Goal: Task Accomplishment & Management: Use online tool/utility

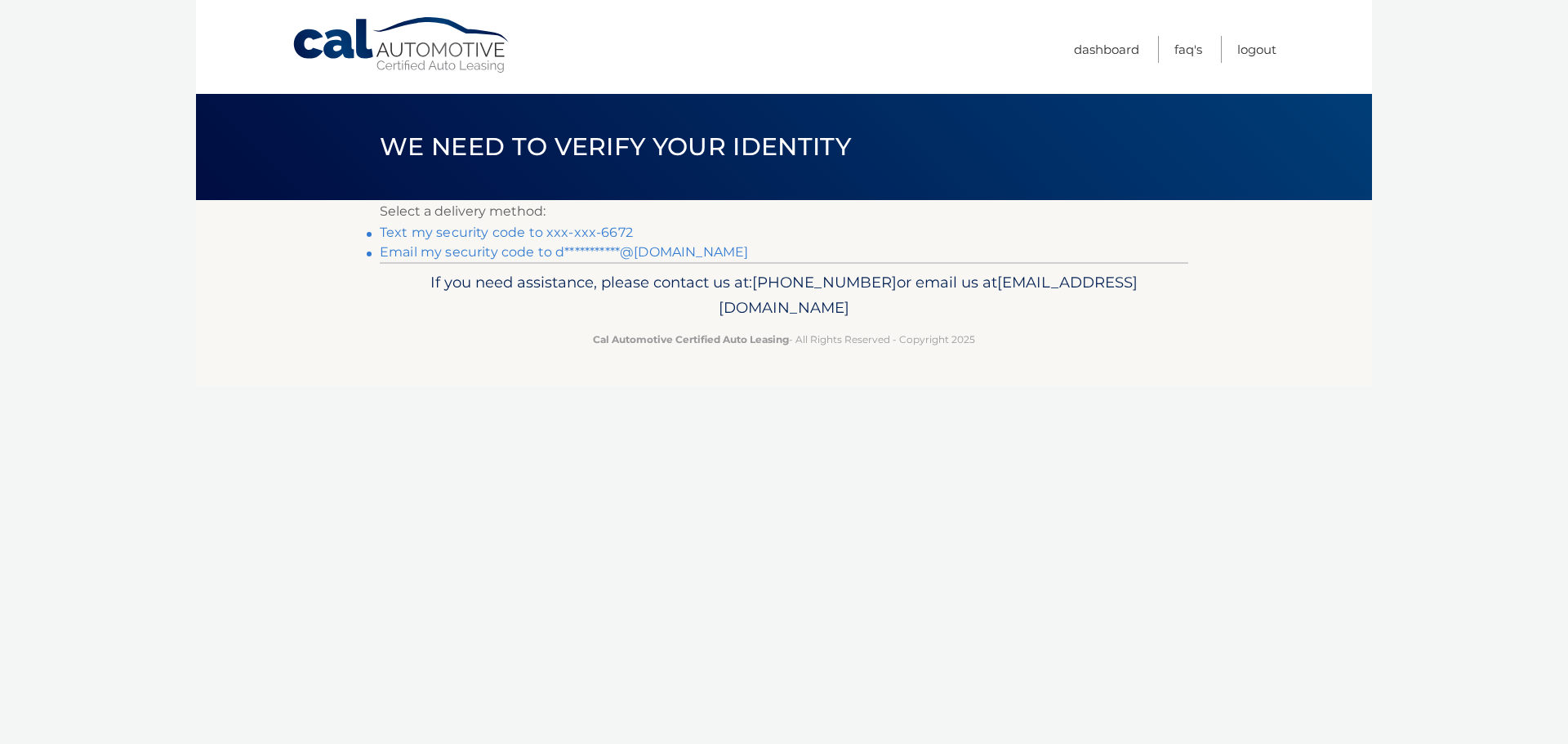
click at [561, 233] on link "Text my security code to xxx-xxx-6672" at bounding box center [506, 232] width 253 height 16
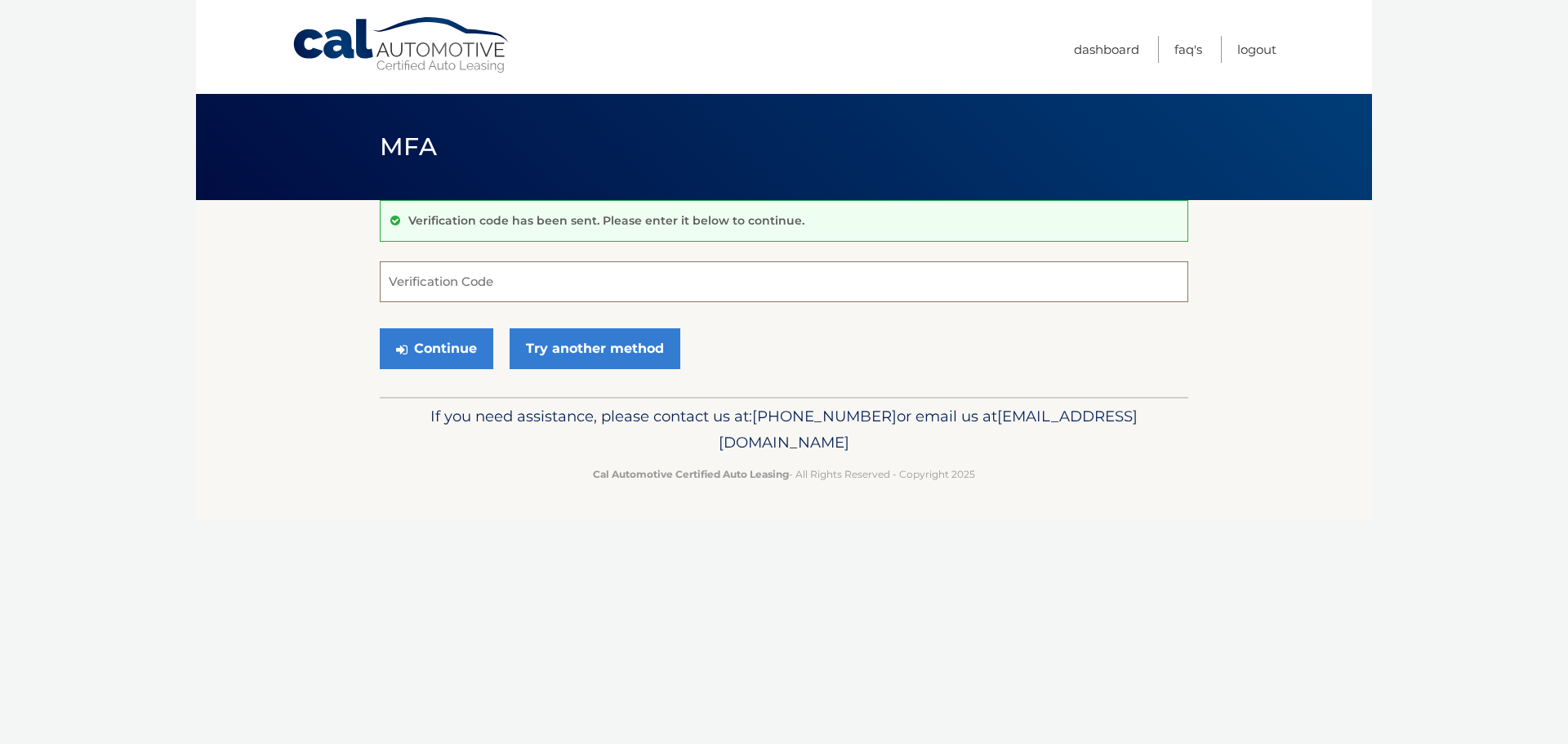
click at [451, 280] on input "Verification Code" at bounding box center [784, 282] width 809 height 41
type input "267245"
click at [380, 328] on button "Continue" at bounding box center [436, 348] width 114 height 41
click at [443, 347] on button "Continue" at bounding box center [436, 348] width 114 height 41
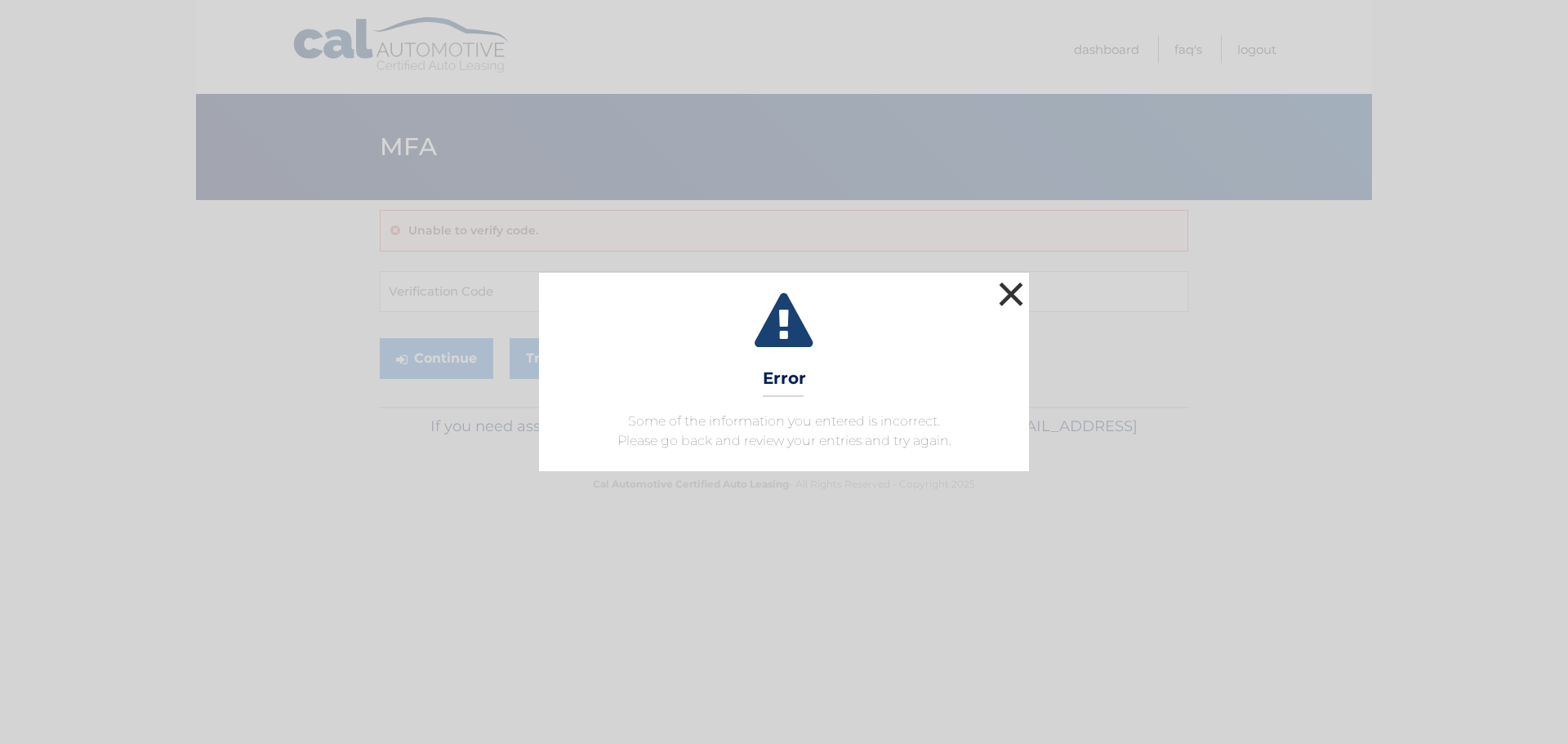
click at [1016, 302] on button "×" at bounding box center [1010, 294] width 32 height 32
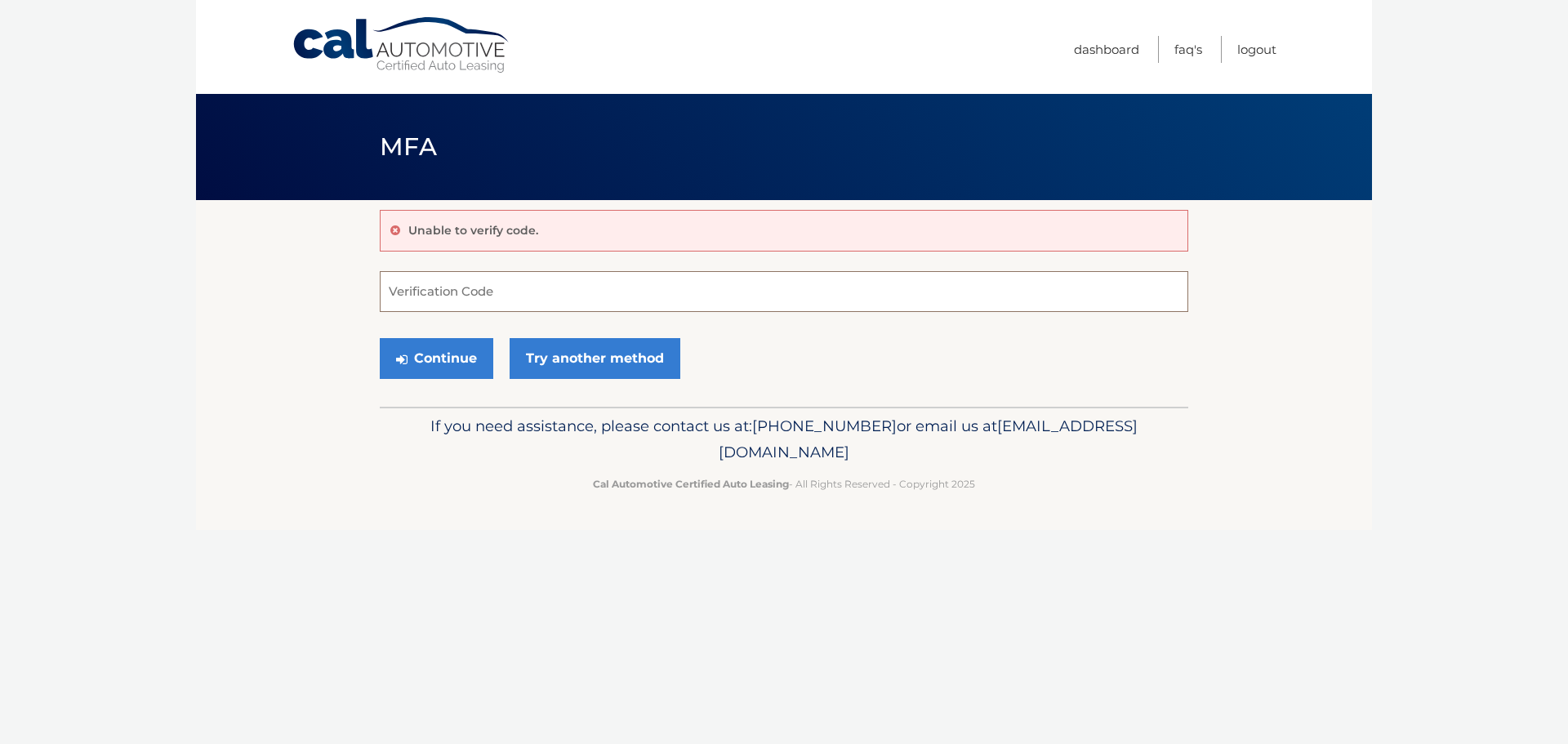
click at [610, 304] on input "Verification Code" at bounding box center [784, 292] width 809 height 41
click at [576, 280] on input "Verification Code" at bounding box center [784, 292] width 809 height 41
type input "267245"
click at [380, 338] on button "Continue" at bounding box center [436, 359] width 114 height 41
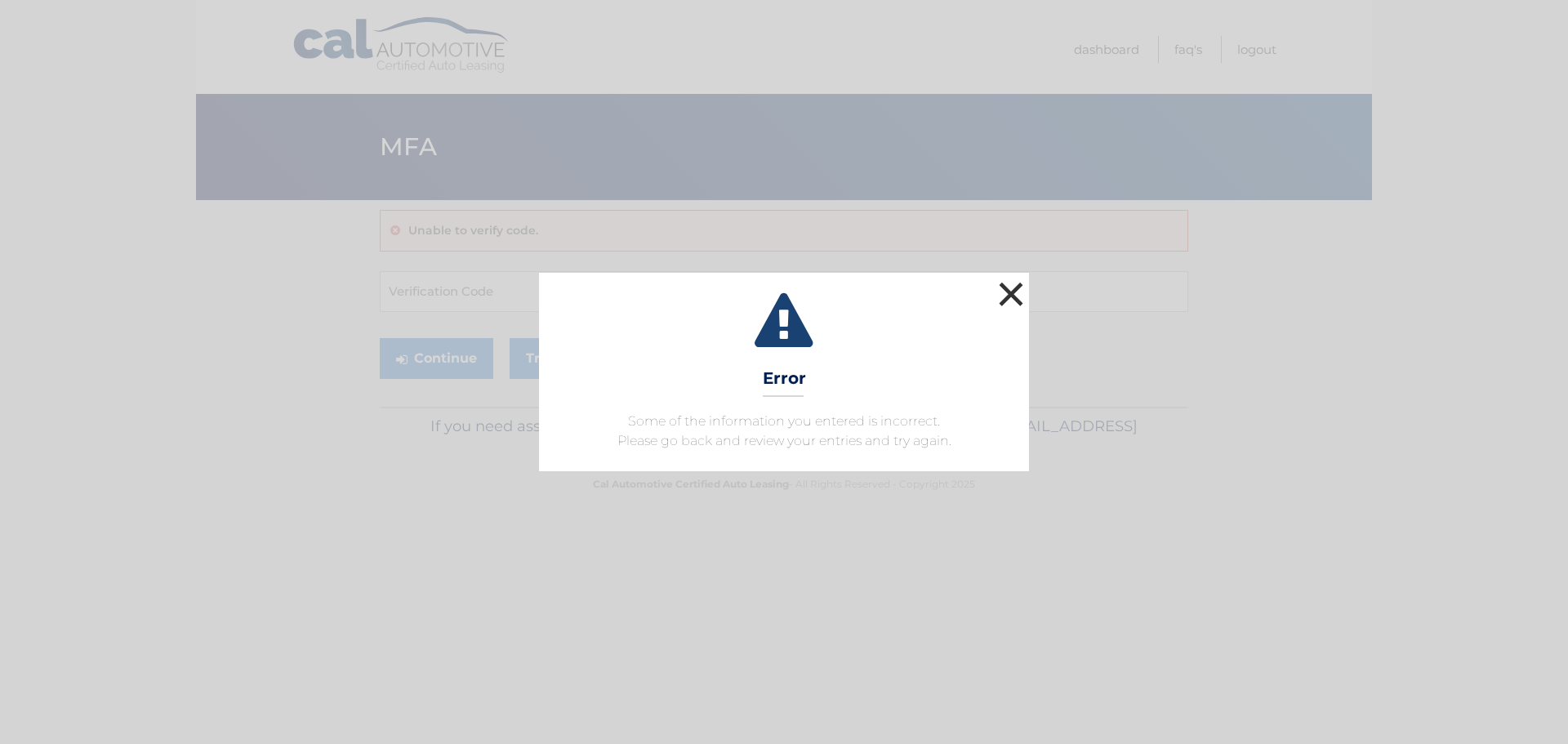
click at [1018, 293] on button "×" at bounding box center [1010, 294] width 32 height 32
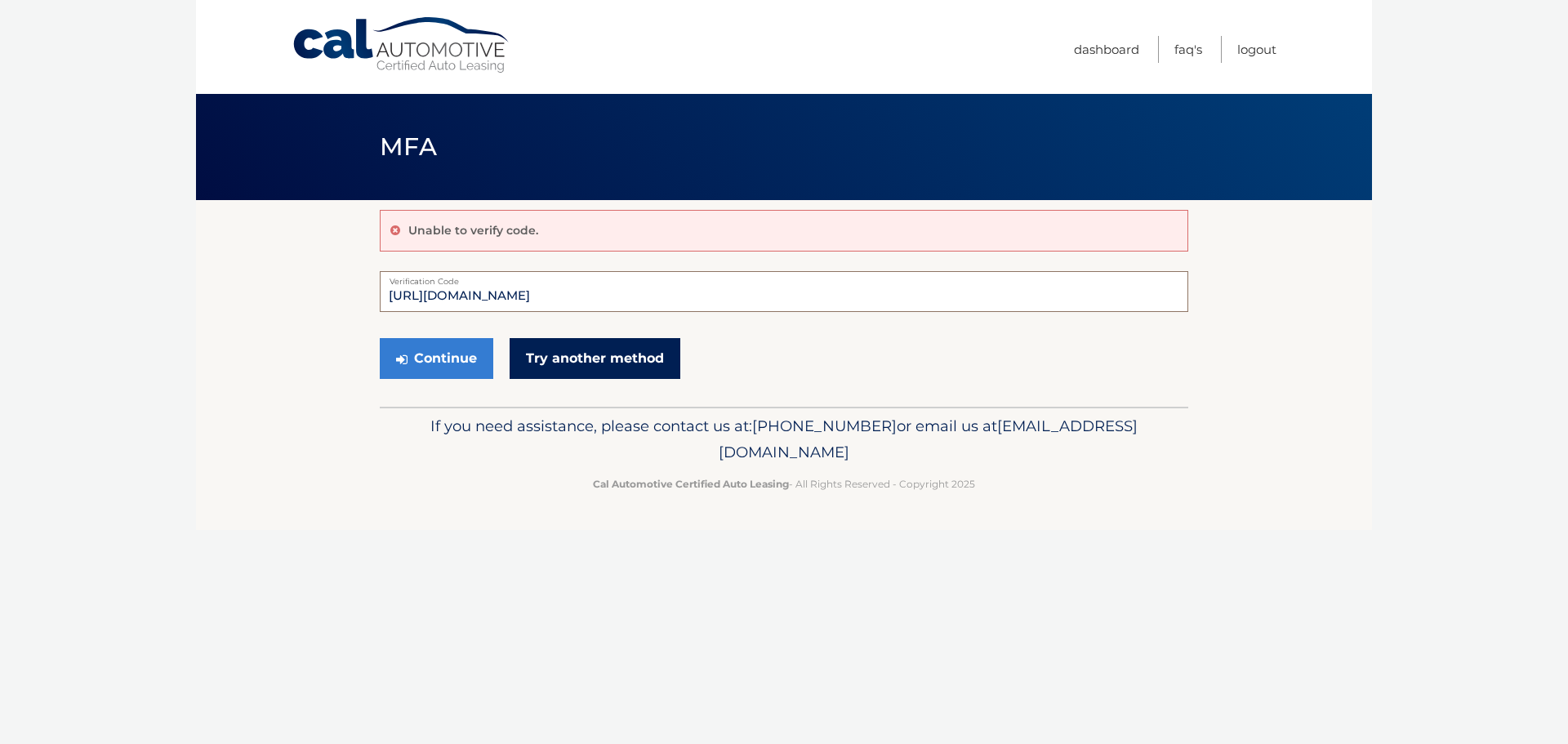
type input "https://portal.calautomotive.com/mfa"
click at [624, 356] on link "Try another method" at bounding box center [595, 359] width 170 height 41
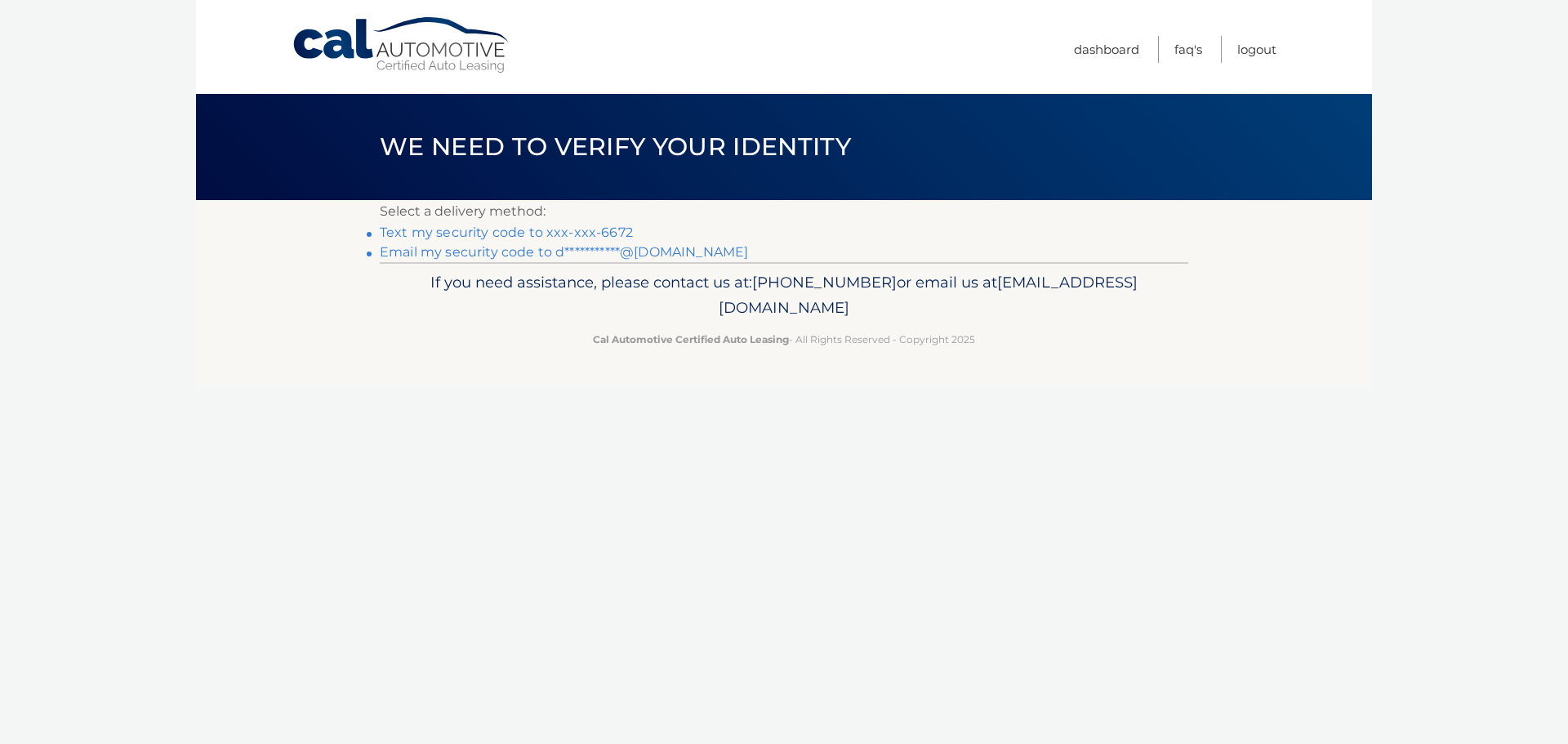
click at [579, 232] on link "Text my security code to xxx-xxx-6672" at bounding box center [506, 232] width 253 height 16
click at [532, 229] on link "Text my security code to xxx-xxx-6672" at bounding box center [506, 232] width 253 height 16
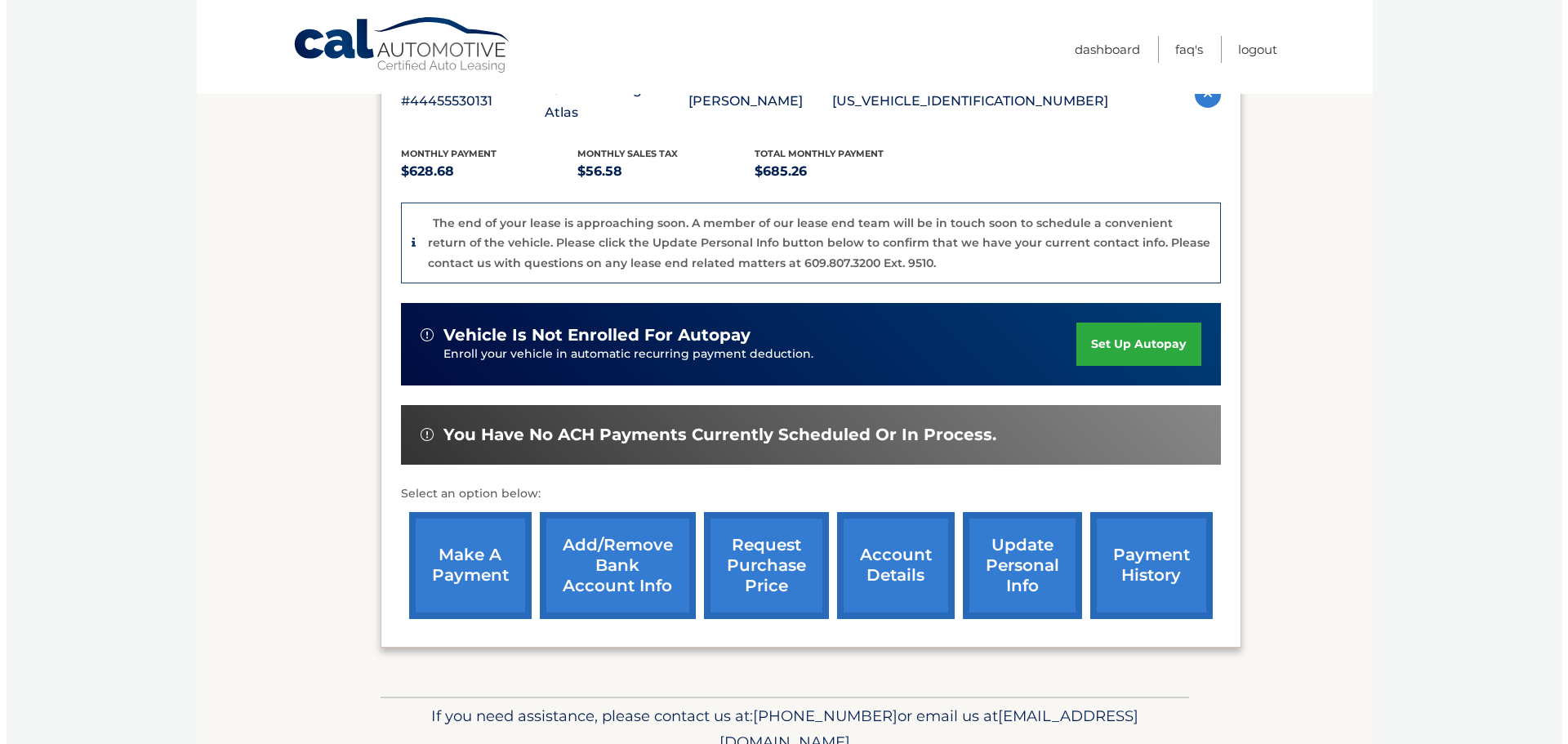
scroll to position [347, 0]
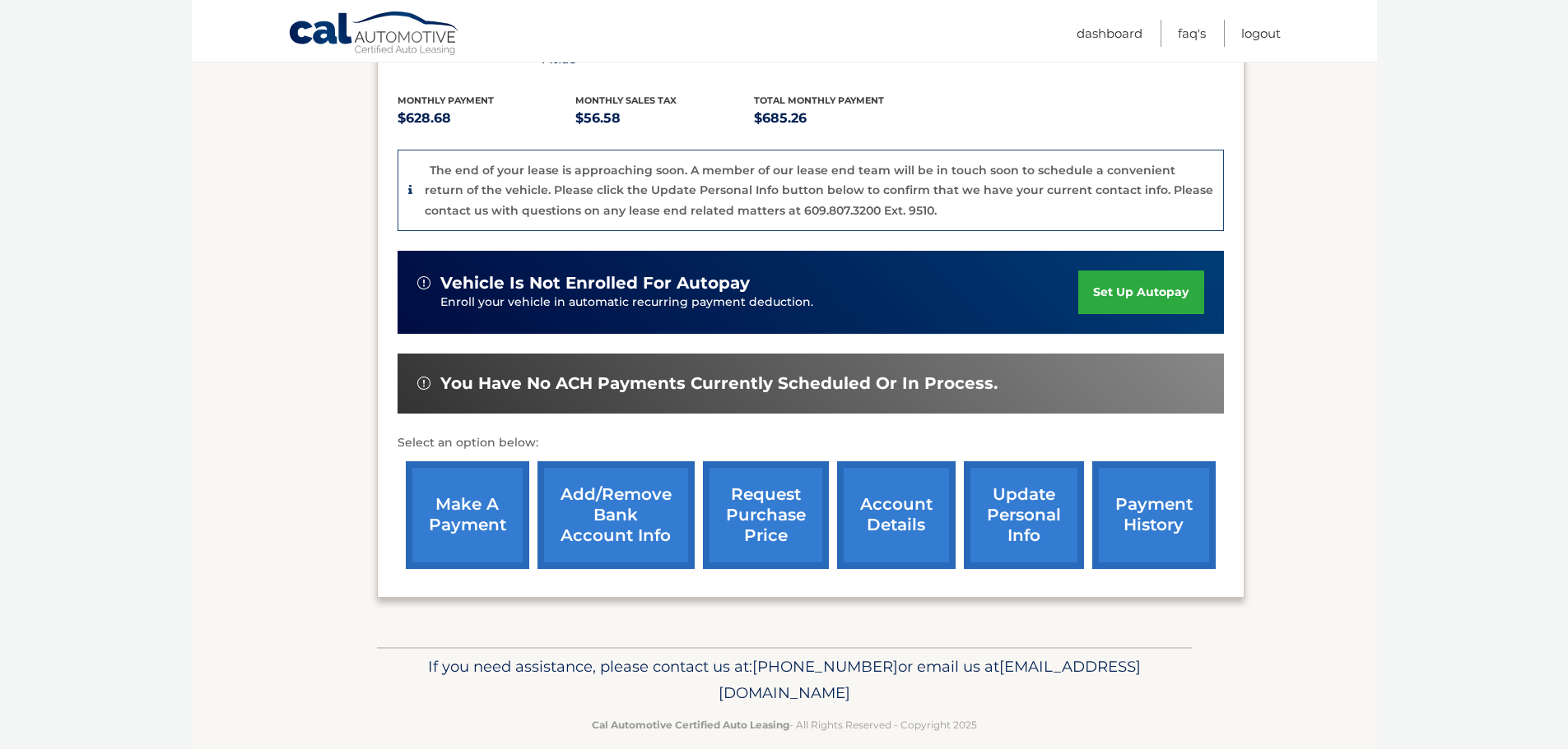
click at [740, 517] on link "request purchase price" at bounding box center [765, 516] width 126 height 108
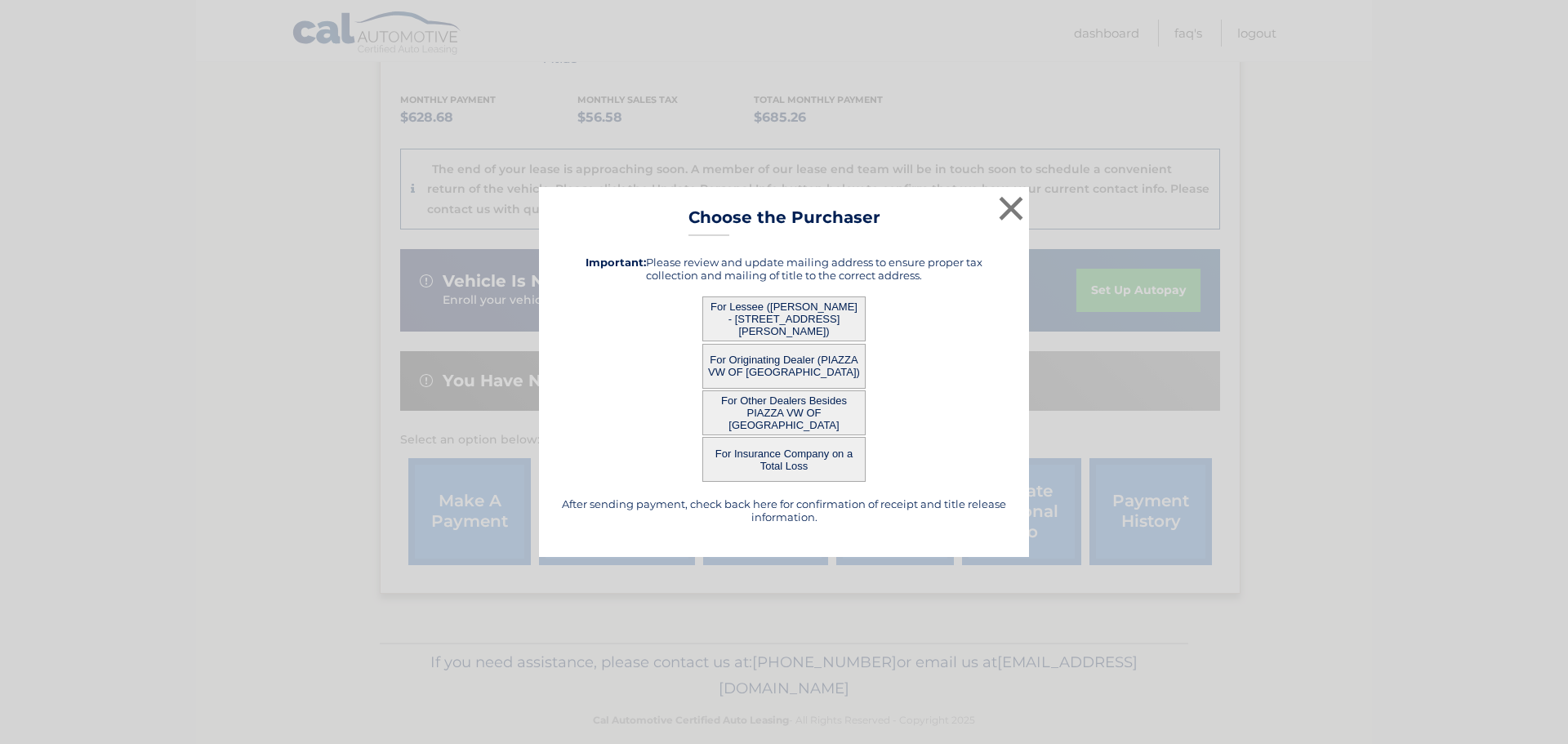
click at [763, 308] on button "For Lessee ([PERSON_NAME] - [STREET_ADDRESS][PERSON_NAME])" at bounding box center [784, 319] width 163 height 44
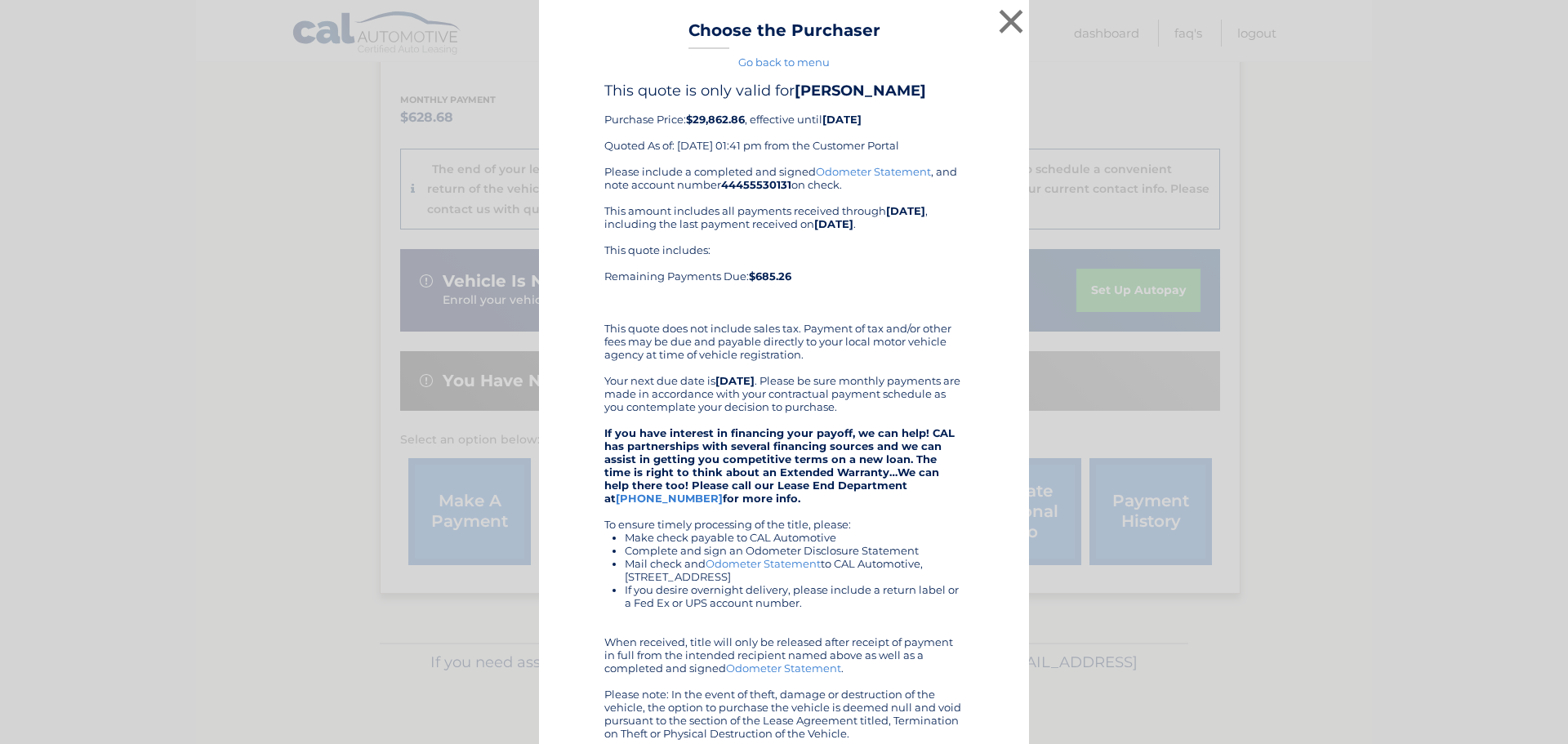
click at [742, 118] on div "This quote is only valid for [PERSON_NAME] Purchase Price: $29,862.86 , effecti…" at bounding box center [784, 123] width 359 height 83
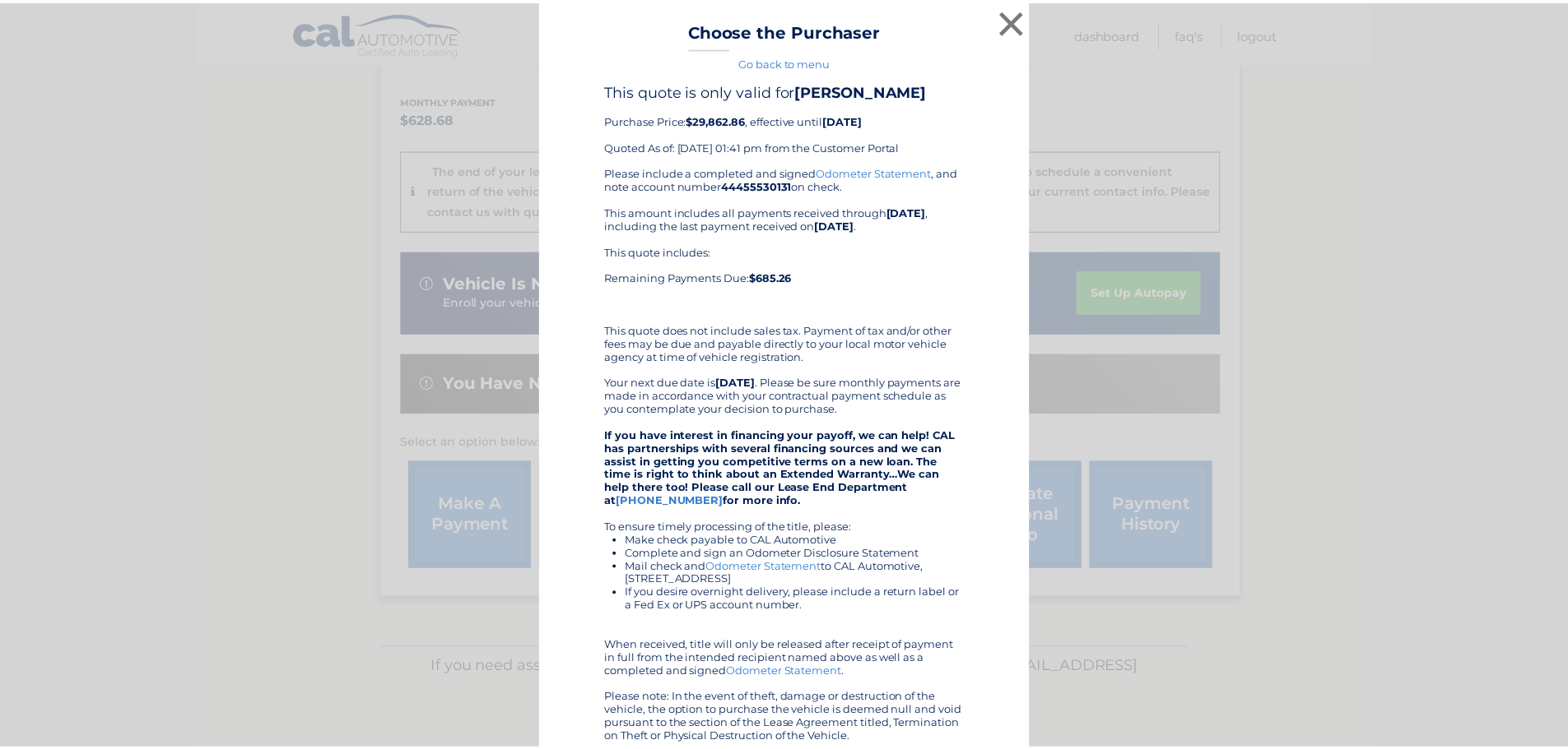
scroll to position [0, 0]
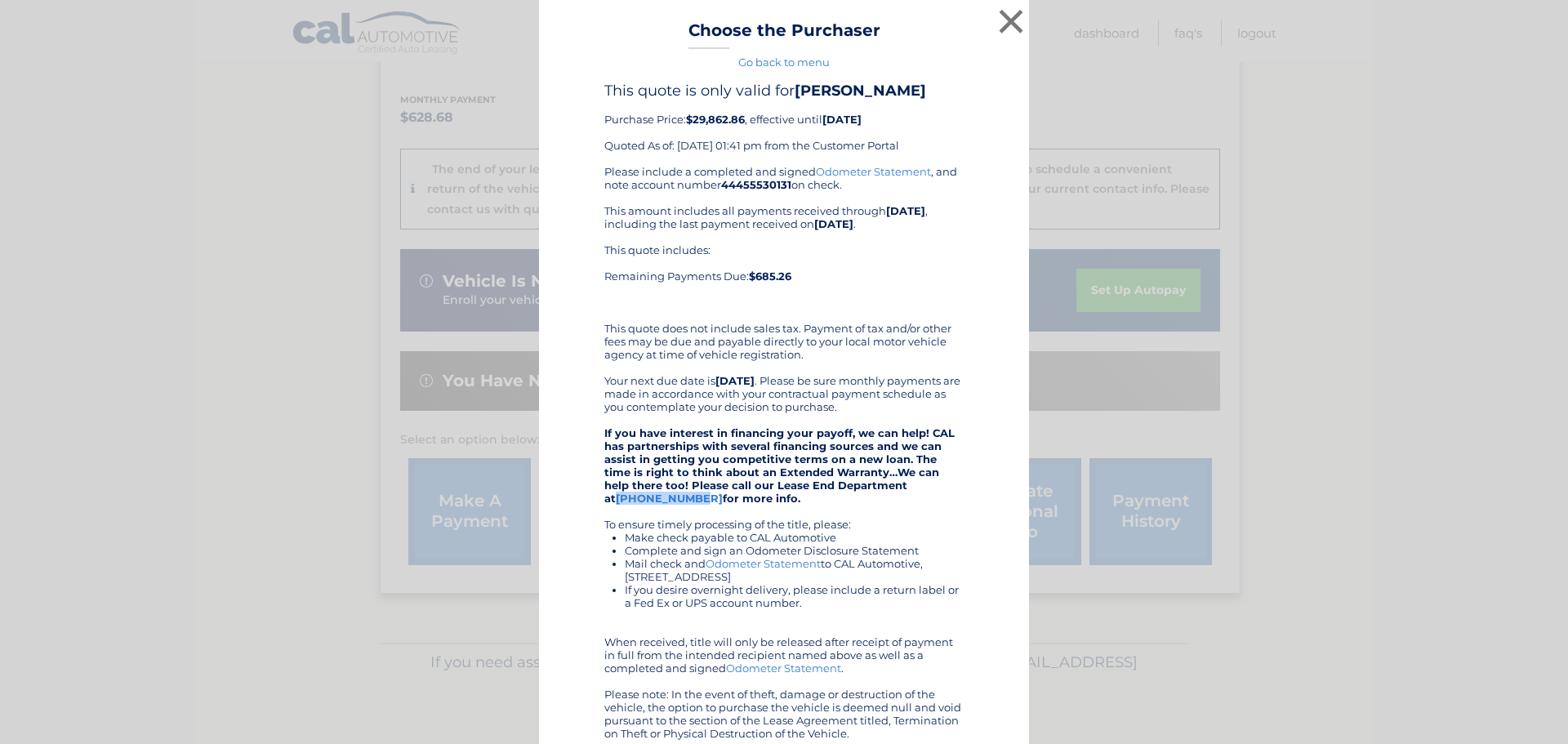
drag, startPoint x: 927, startPoint y: 490, endPoint x: 854, endPoint y: 491, distance: 73.0
click at [854, 491] on strong "If you have interest in financing your payoff, we can help! CAL has partnership…" at bounding box center [779, 465] width 350 height 79
click at [906, 514] on div "Please include a completed and signed Odometer Statement , and note account num…" at bounding box center [784, 452] width 359 height 575
click at [1015, 19] on button "×" at bounding box center [1010, 20] width 32 height 32
